Goal: Register for event/course

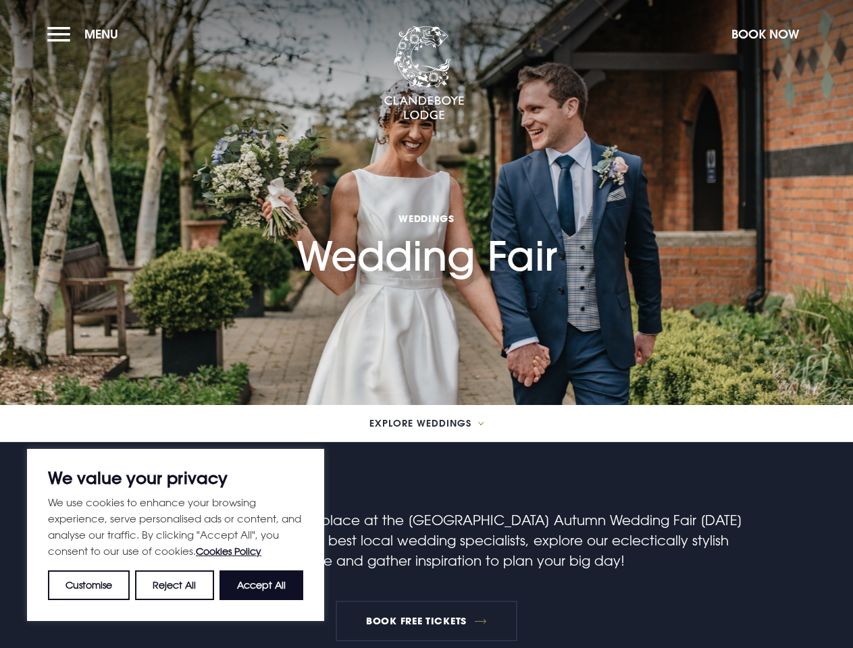
click at [426, 324] on section "Weddings Wedding Fair" at bounding box center [426, 202] width 853 height 405
click at [89, 586] on button "Customise" at bounding box center [89, 586] width 82 height 30
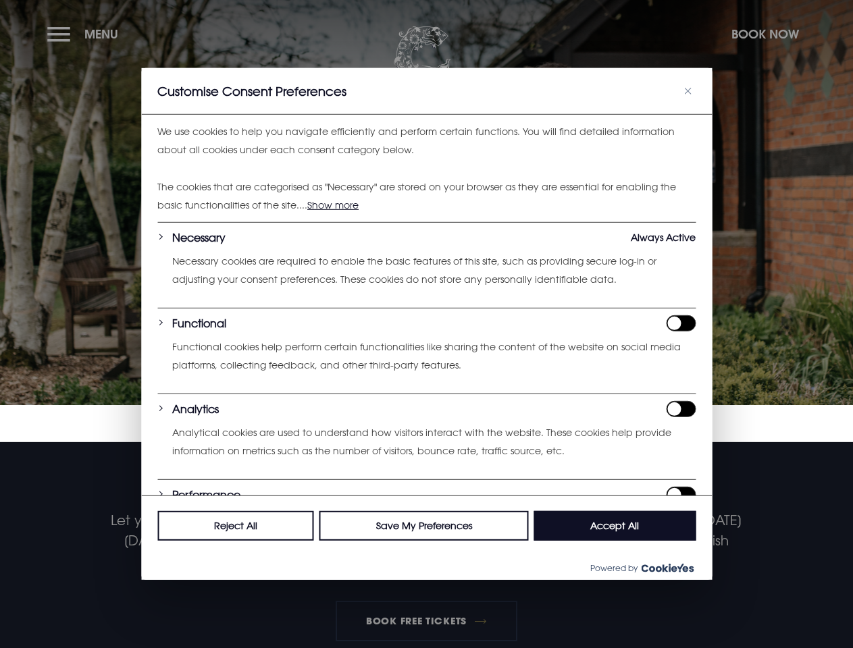
click at [261, 480] on div "Analytics Analytical cookies are used to understand how visitors interact with …" at bounding box center [433, 440] width 523 height 78
click at [86, 34] on div at bounding box center [426, 324] width 853 height 648
click at [765, 34] on div at bounding box center [426, 324] width 853 height 648
click at [426, 424] on p "Analytical cookies are used to understand how visitors interact with the websit…" at bounding box center [433, 442] width 523 height 36
